Goal: Transaction & Acquisition: Purchase product/service

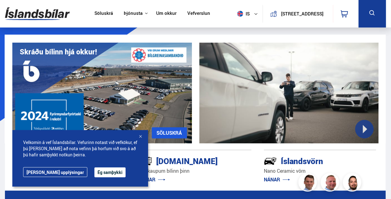
click at [141, 137] on div at bounding box center [140, 137] width 6 height 6
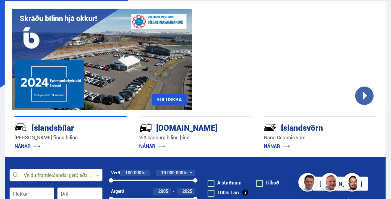
scroll to position [62, 0]
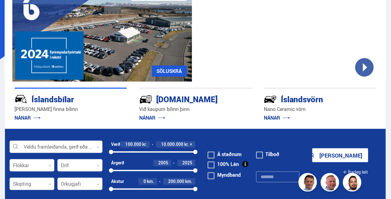
click at [154, 117] on link "NÁNAR" at bounding box center [152, 117] width 26 height 7
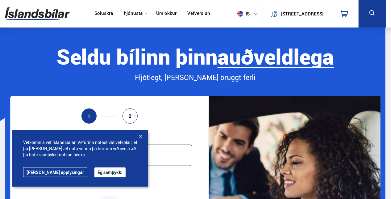
click at [95, 173] on button "Ég samþykki" at bounding box center [110, 172] width 31 height 10
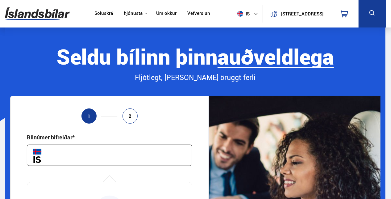
click at [79, 153] on input "text" at bounding box center [110, 155] width 166 height 21
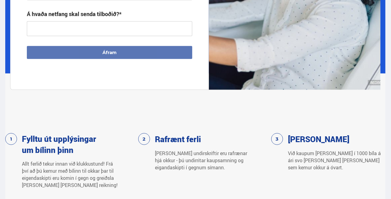
scroll to position [247, 0]
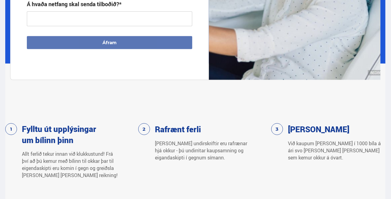
type input "*****"
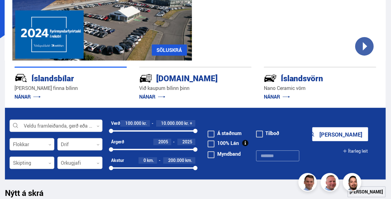
scroll to position [93, 0]
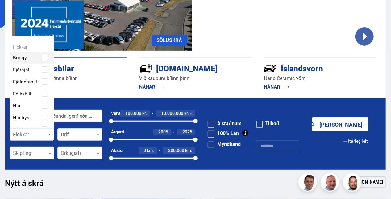
click at [44, 131] on div at bounding box center [32, 134] width 45 height 12
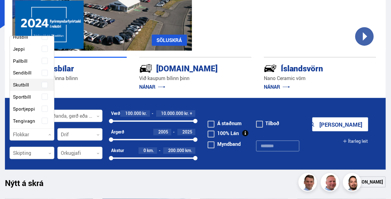
drag, startPoint x: 43, startPoint y: 84, endPoint x: 46, endPoint y: 79, distance: 5.6
click at [44, 82] on div "Buggy Fjórhjól Fjölnotabíll Fólksbíll Hjól Hjólhýsi Húsbíll Jeppi Pallbíll Send…" at bounding box center [32, 67] width 44 height 234
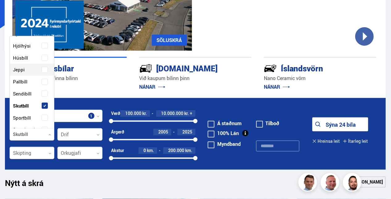
click at [45, 69] on span at bounding box center [44, 69] width 5 height 1
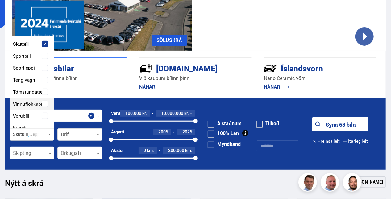
scroll to position [175, 0]
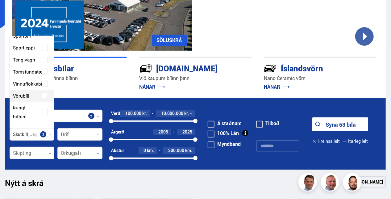
click at [74, 169] on form "Skutbíll Jeppi Veldu framleiðanda, gerð eða eiginleika 2 Skutbíll Jeppi Flokkar…" at bounding box center [195, 133] width 381 height 71
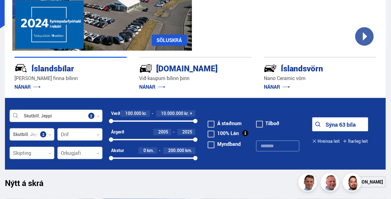
click at [73, 153] on div at bounding box center [79, 153] width 45 height 12
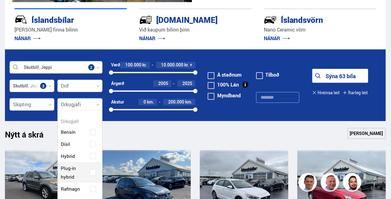
scroll to position [154, 0]
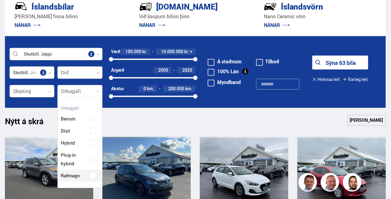
click at [94, 177] on div "Bensín Dísil Hybrid Plug-in hybrid Rafmagn" at bounding box center [80, 142] width 44 height 78
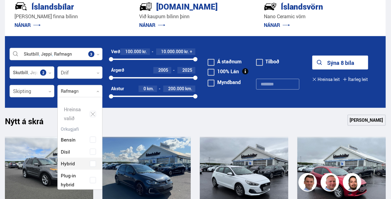
click at [126, 116] on div "Nýtt á skrá Sjá meira" at bounding box center [195, 122] width 381 height 15
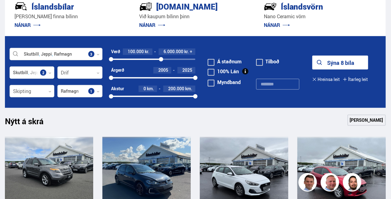
drag, startPoint x: 196, startPoint y: 59, endPoint x: 161, endPoint y: 59, distance: 34.9
click at [161, 59] on div at bounding box center [161, 59] width 4 height 4
drag, startPoint x: 112, startPoint y: 77, endPoint x: 174, endPoint y: 76, distance: 61.8
click at [174, 76] on div at bounding box center [173, 78] width 4 height 4
click at [27, 91] on div at bounding box center [32, 91] width 45 height 12
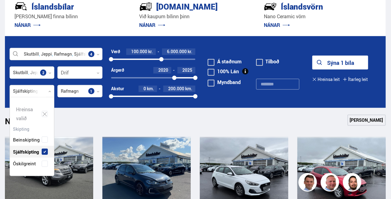
scroll to position [78, 44]
click at [29, 128] on div "Beinskipting Sjálfskipting Óskilgreint" at bounding box center [32, 146] width 44 height 45
click at [92, 117] on div "Nýtt á skrá Sjá meira" at bounding box center [195, 122] width 381 height 15
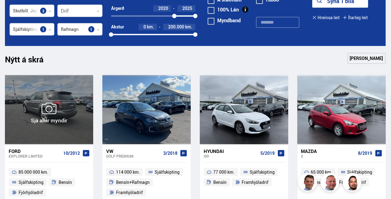
scroll to position [124, 0]
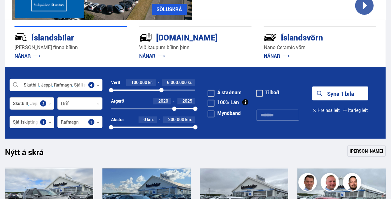
click at [325, 94] on button "Sýna 1 bíla" at bounding box center [341, 93] width 56 height 14
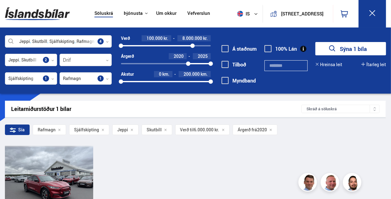
drag, startPoint x: 176, startPoint y: 44, endPoint x: 193, endPoint y: 45, distance: 16.4
click at [193, 45] on div at bounding box center [193, 46] width 4 height 4
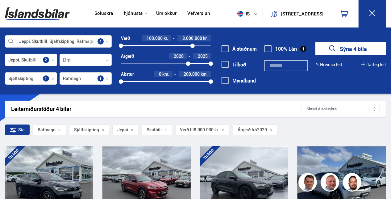
click at [345, 49] on button "Sýna 4 bíla" at bounding box center [351, 48] width 71 height 13
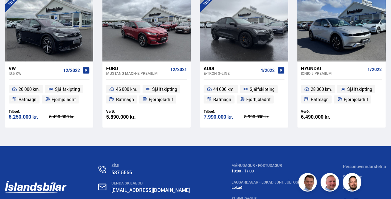
scroll to position [154, 0]
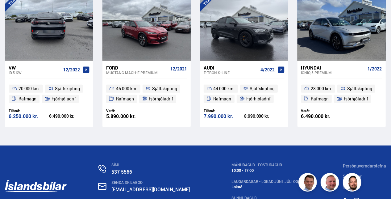
click at [65, 31] on div at bounding box center [67, 25] width 18 height 69
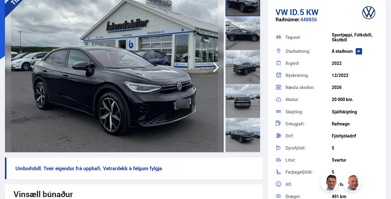
scroll to position [31, 0]
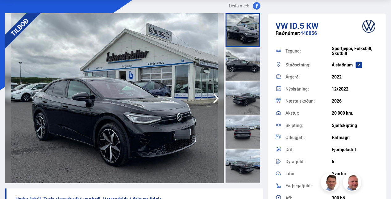
click at [240, 66] on div at bounding box center [243, 64] width 35 height 34
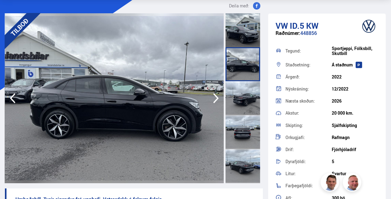
click at [240, 96] on div at bounding box center [243, 98] width 35 height 34
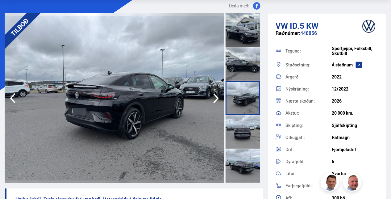
click at [240, 118] on div at bounding box center [243, 132] width 35 height 34
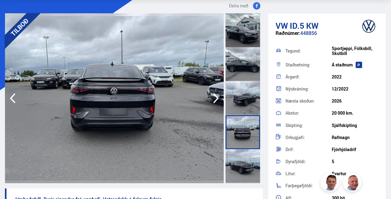
click at [239, 143] on div at bounding box center [243, 132] width 35 height 34
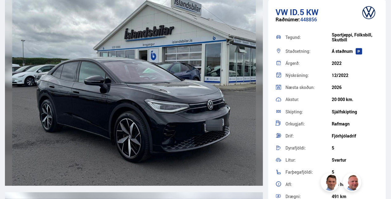
scroll to position [865, 0]
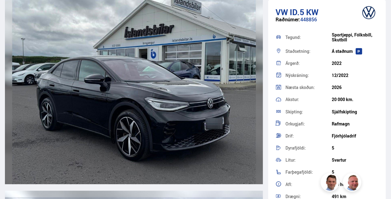
scroll to position [208, 0]
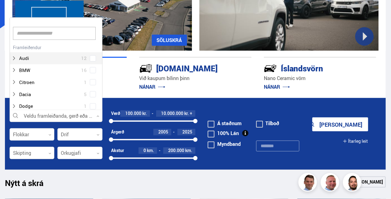
click at [67, 112] on div at bounding box center [56, 116] width 93 height 12
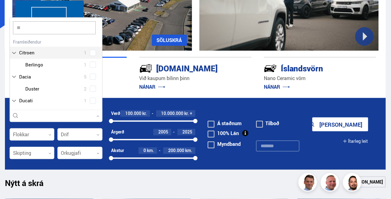
type input "***"
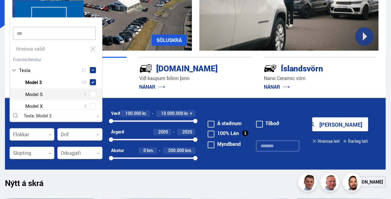
click at [91, 94] on div "Tesla Model 3 10 Tesla Model S 1 Tesla Model X 4 Tesla Model Y 6" at bounding box center [56, 100] width 92 height 48
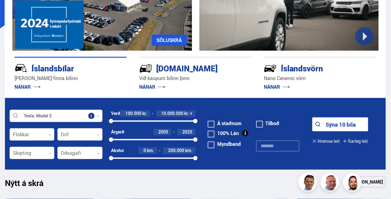
click at [329, 122] on button "Sýna 10 bíla" at bounding box center [341, 124] width 56 height 14
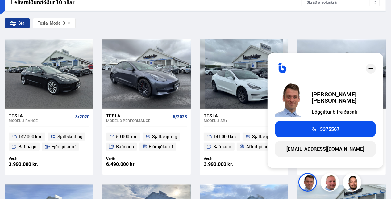
scroll to position [93, 0]
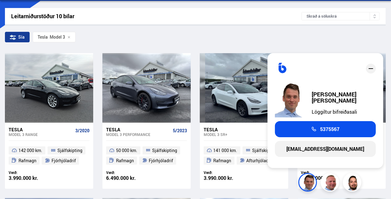
click at [314, 33] on div "Sía Tesla Model 3" at bounding box center [195, 38] width 381 height 13
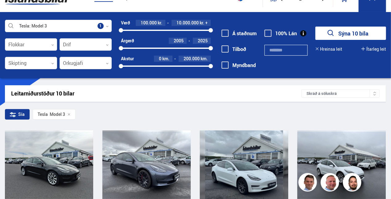
scroll to position [0, 0]
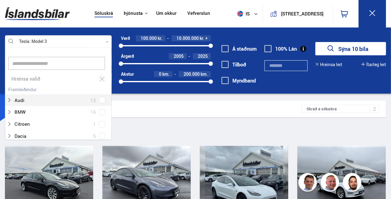
click at [110, 44] on div at bounding box center [58, 42] width 107 height 12
click at [103, 82] on div "Hreinsa valið" at bounding box center [58, 79] width 106 height 12
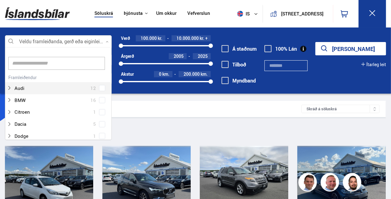
click at [78, 39] on div at bounding box center [58, 42] width 107 height 12
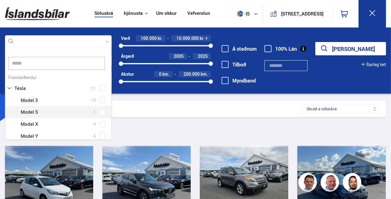
scroll to position [31, 0]
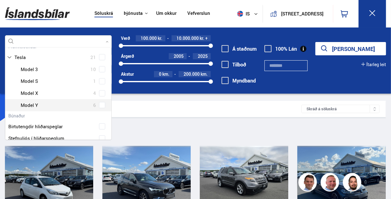
click at [102, 106] on span at bounding box center [102, 105] width 6 height 6
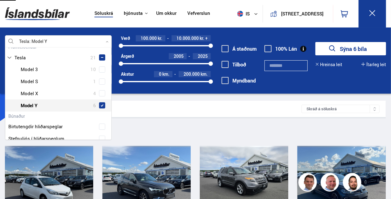
type input "*****"
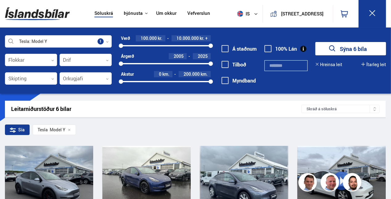
click at [108, 39] on div at bounding box center [58, 42] width 107 height 12
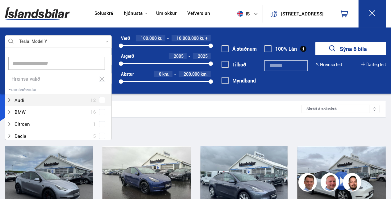
scroll to position [92, 105]
click at [63, 61] on input at bounding box center [56, 63] width 97 height 13
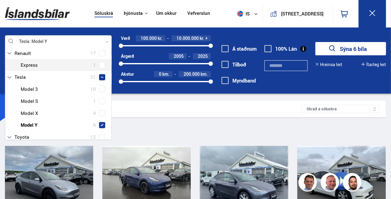
scroll to position [62, 0]
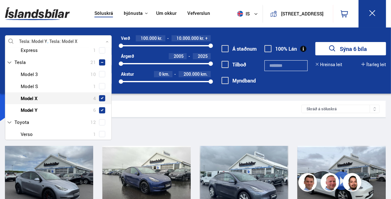
drag, startPoint x: 104, startPoint y: 99, endPoint x: 101, endPoint y: 107, distance: 9.2
click at [104, 99] on span at bounding box center [102, 98] width 6 height 6
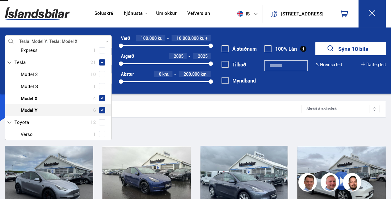
click at [101, 109] on span at bounding box center [102, 110] width 2 height 2
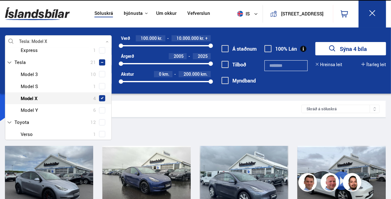
type input "***"
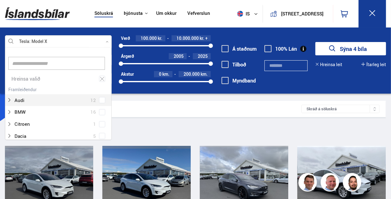
click at [109, 44] on div at bounding box center [58, 42] width 107 height 12
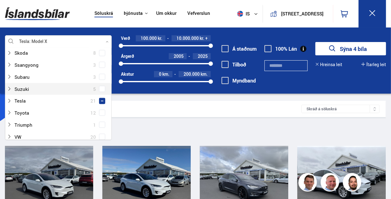
scroll to position [402, 0]
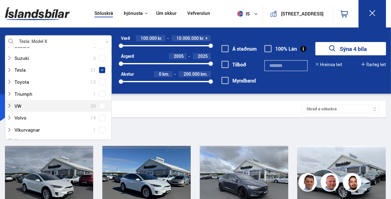
click at [101, 105] on span at bounding box center [102, 106] width 2 height 2
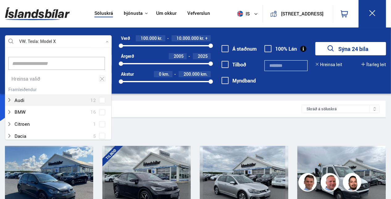
click at [101, 81] on icon at bounding box center [102, 79] width 6 height 6
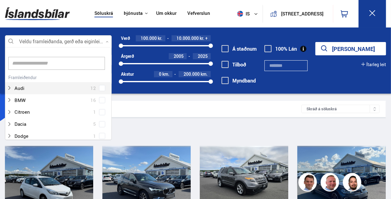
click at [70, 40] on div at bounding box center [58, 42] width 107 height 12
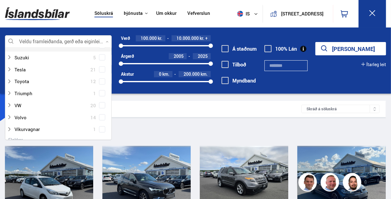
scroll to position [419, 0]
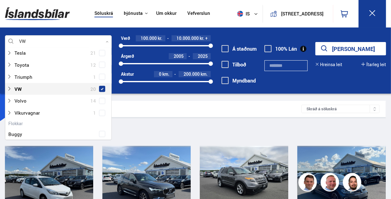
click at [102, 88] on span at bounding box center [102, 89] width 2 height 2
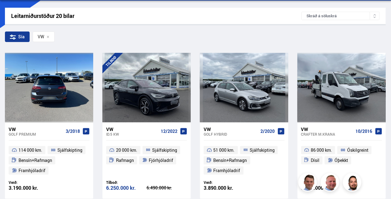
scroll to position [124, 0]
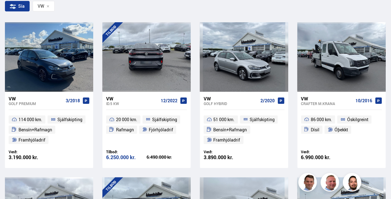
click at [157, 63] on div at bounding box center [165, 56] width 18 height 69
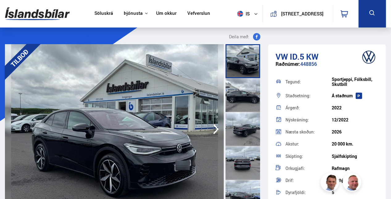
click at [216, 127] on icon "button" at bounding box center [216, 129] width 6 height 10
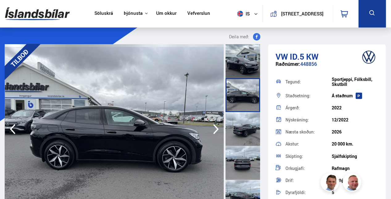
click at [216, 127] on icon "button" at bounding box center [216, 129] width 6 height 10
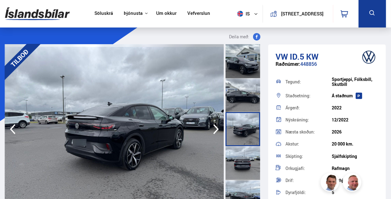
click at [216, 127] on icon "button" at bounding box center [216, 129] width 6 height 10
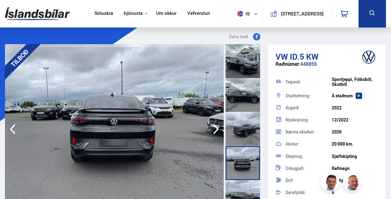
click at [216, 127] on icon "button" at bounding box center [216, 129] width 6 height 10
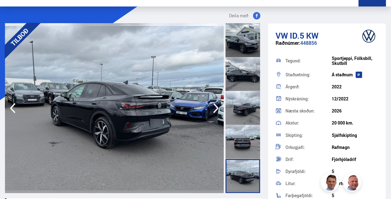
scroll to position [31, 0]
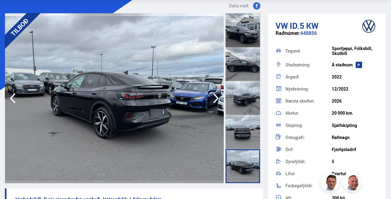
click at [348, 112] on div "20 000 km." at bounding box center [355, 113] width 46 height 5
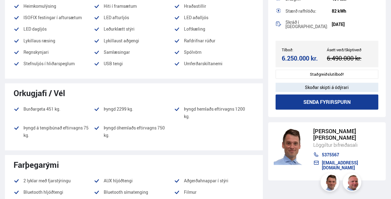
scroll to position [309, 0]
